Goal: Information Seeking & Learning: Learn about a topic

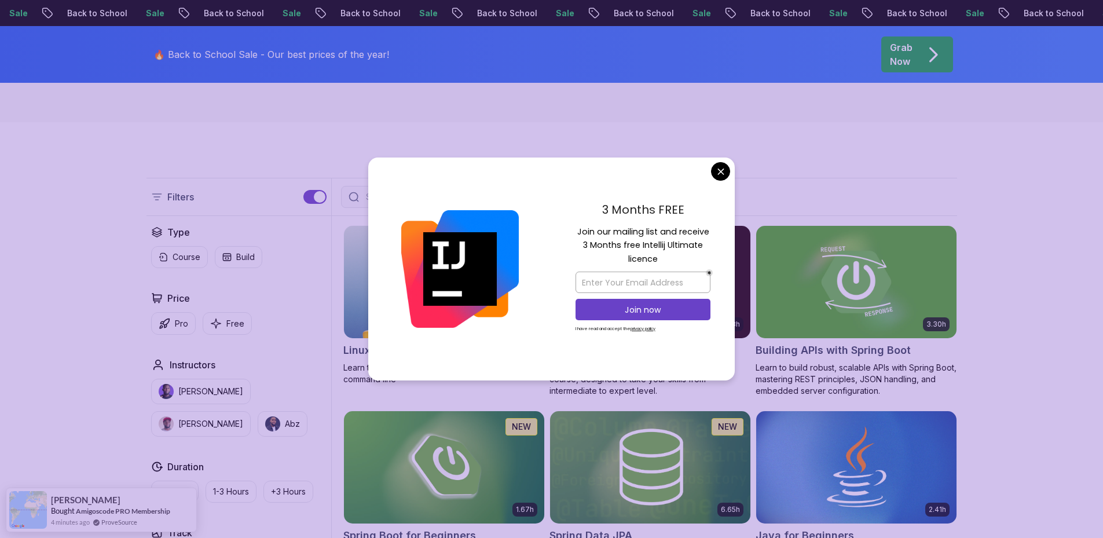
scroll to position [232, 0]
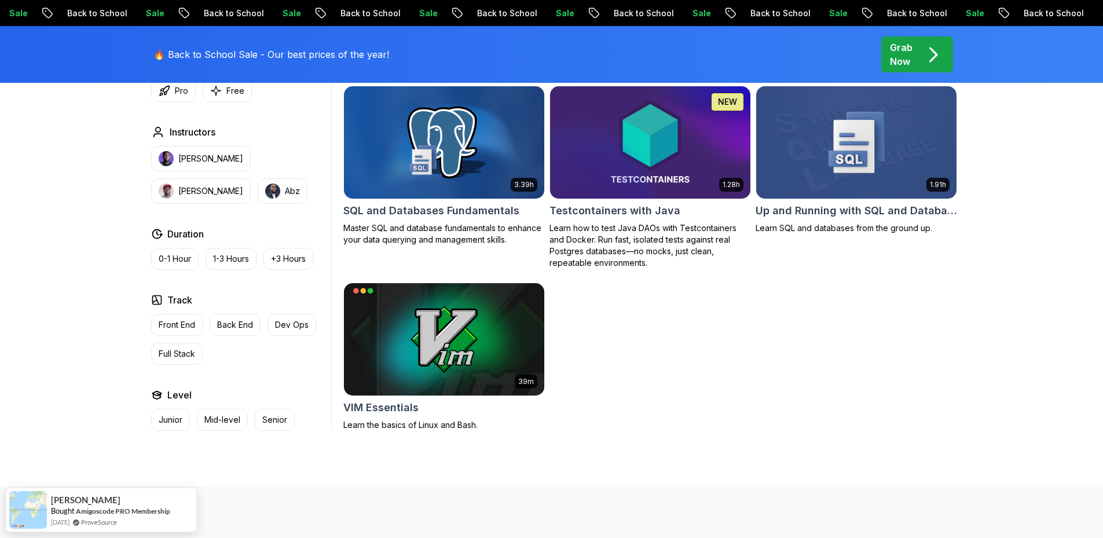
scroll to position [3243, 0]
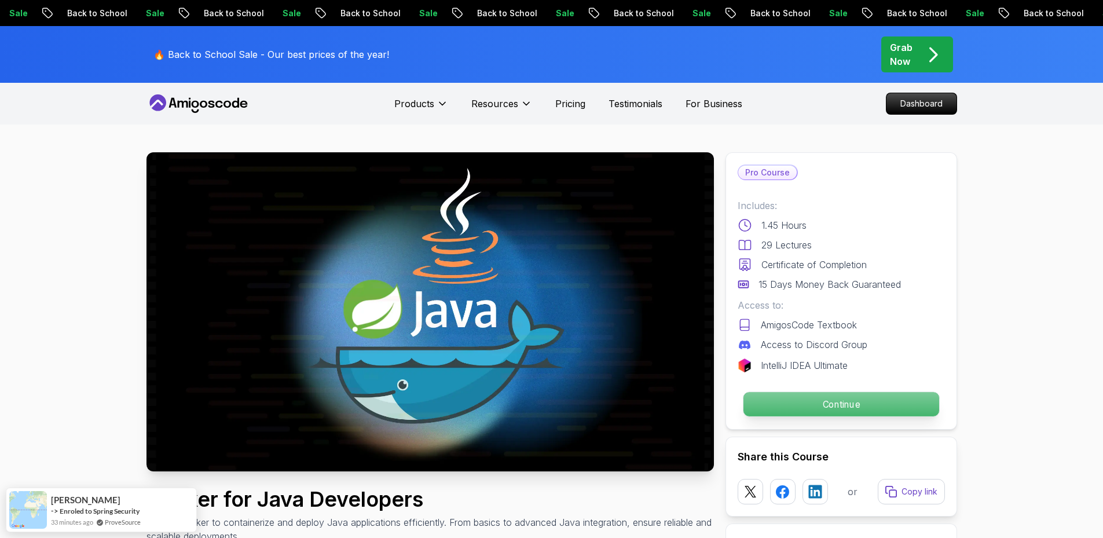
click at [827, 405] on p "Continue" at bounding box center [841, 404] width 196 height 24
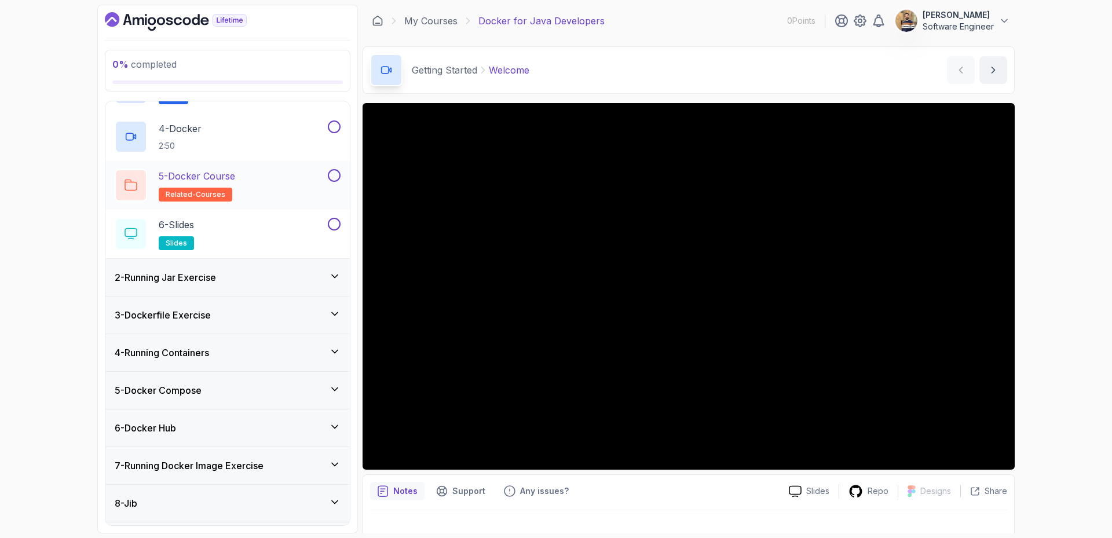
scroll to position [174, 0]
click at [254, 276] on div "2 - Running Jar Exercise" at bounding box center [228, 276] width 226 height 14
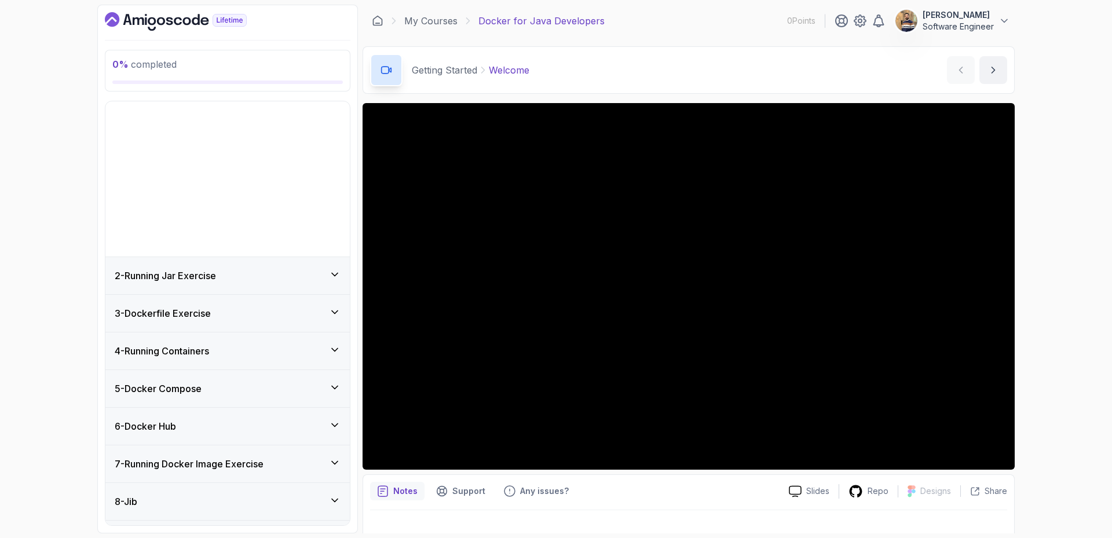
scroll to position [0, 0]
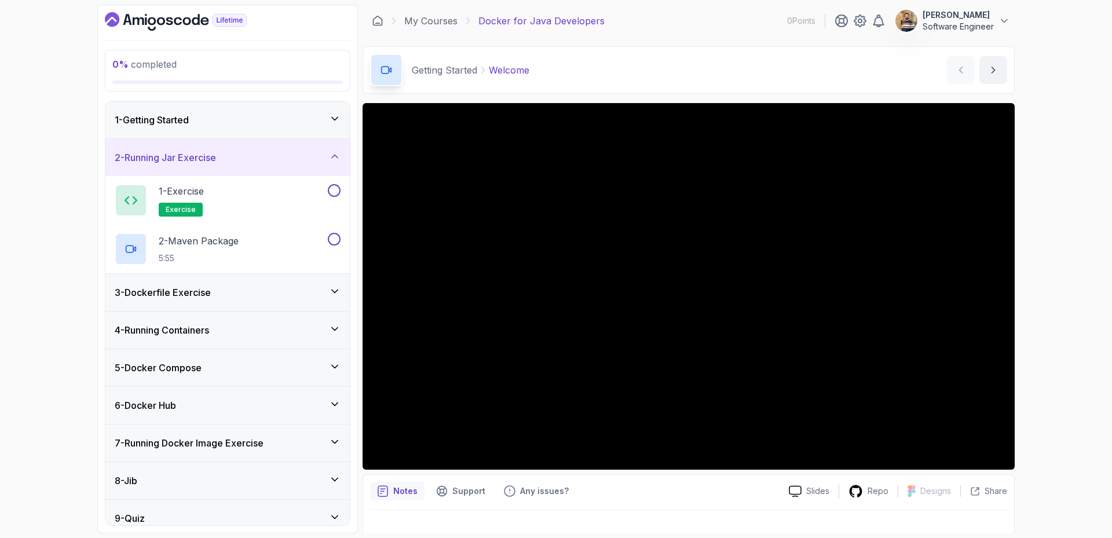
click at [287, 296] on div "3 - Dockerfile Exercise" at bounding box center [228, 292] width 226 height 14
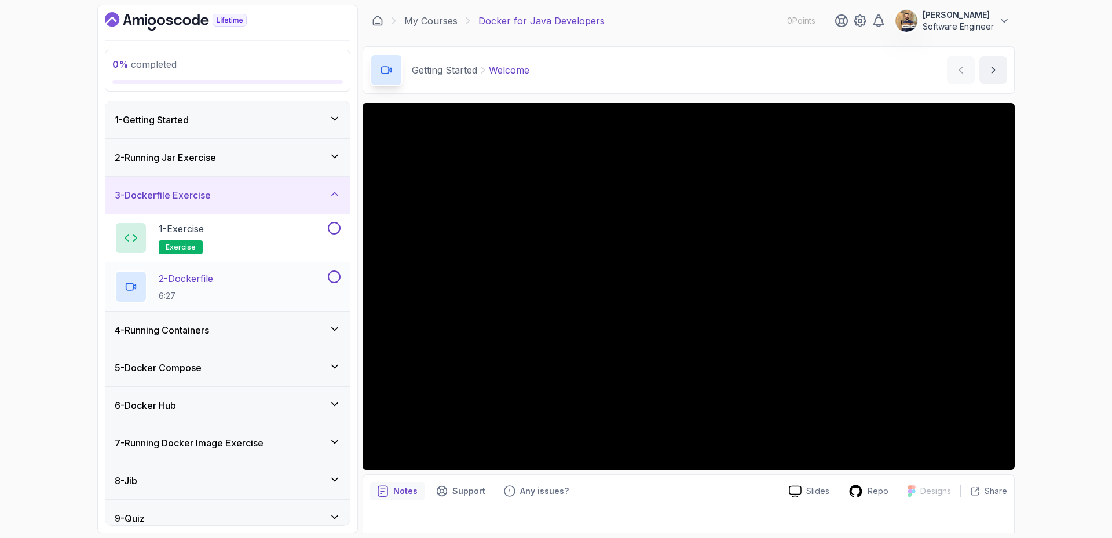
click at [338, 279] on button at bounding box center [334, 276] width 13 height 13
click at [292, 279] on div "2 - Dockerfile 6:27" at bounding box center [220, 286] width 211 height 32
